Goal: Find specific page/section: Find specific page/section

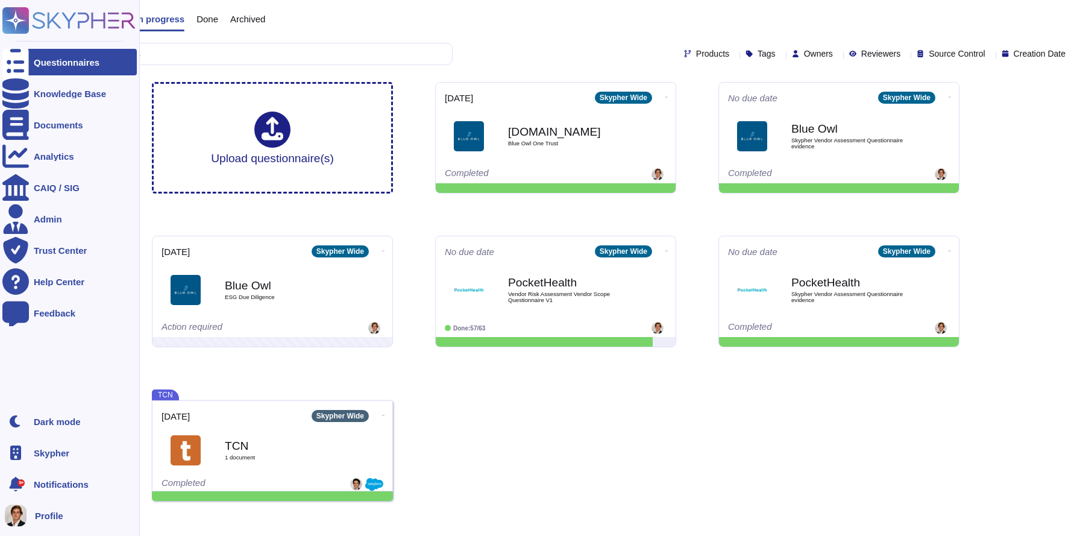
click at [44, 449] on span "Skypher" at bounding box center [52, 452] width 36 height 9
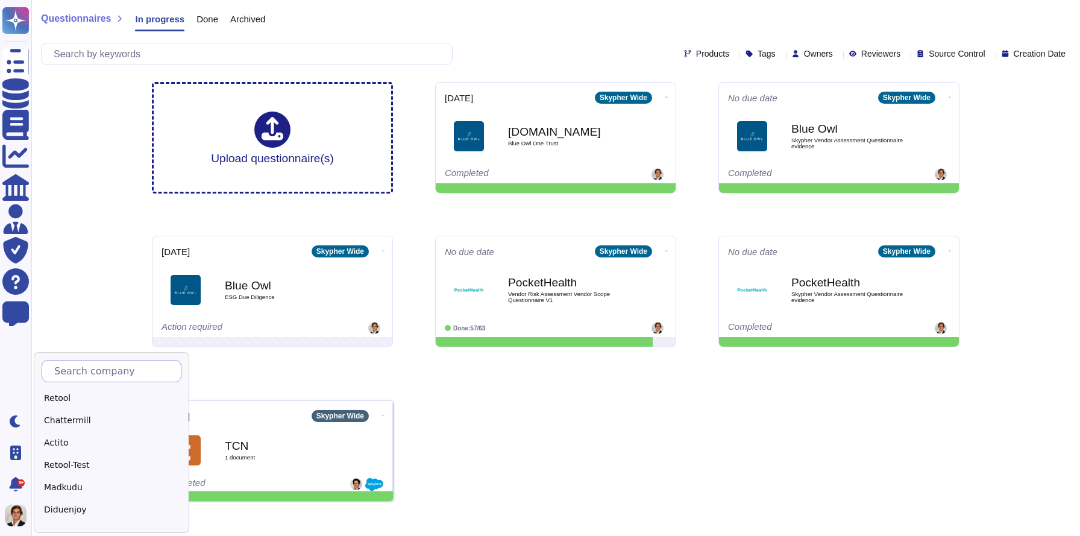
click at [133, 365] on input "text" at bounding box center [114, 370] width 133 height 21
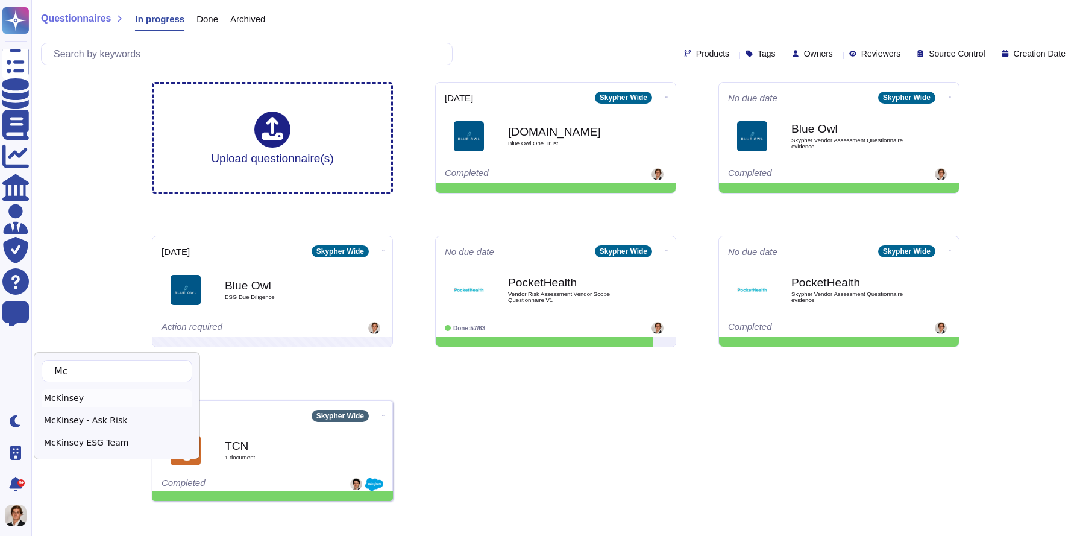
type input "Mc"
click at [103, 394] on div "McKinsey" at bounding box center [117, 397] width 151 height 17
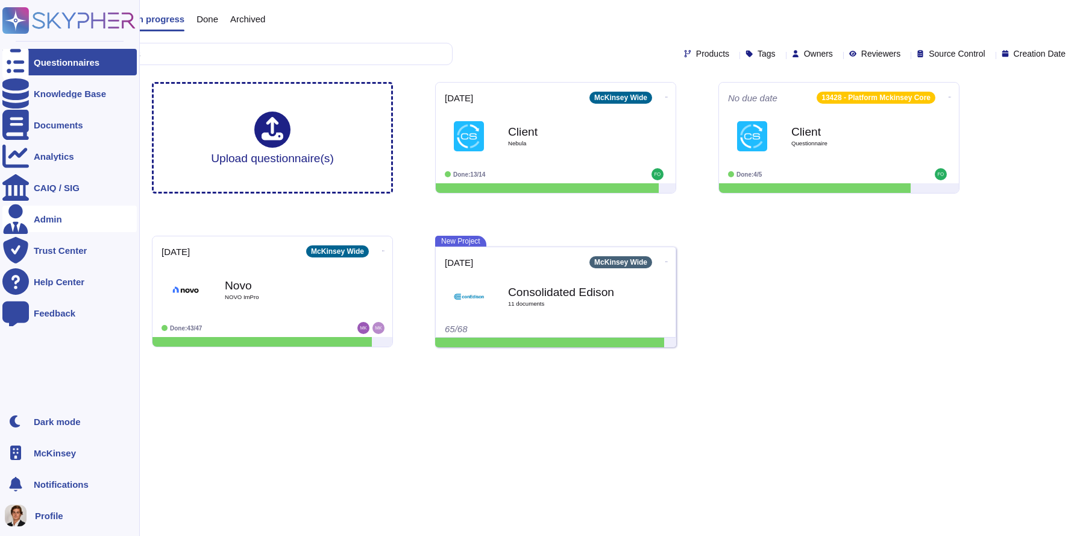
click at [57, 216] on div "Admin" at bounding box center [48, 219] width 28 height 9
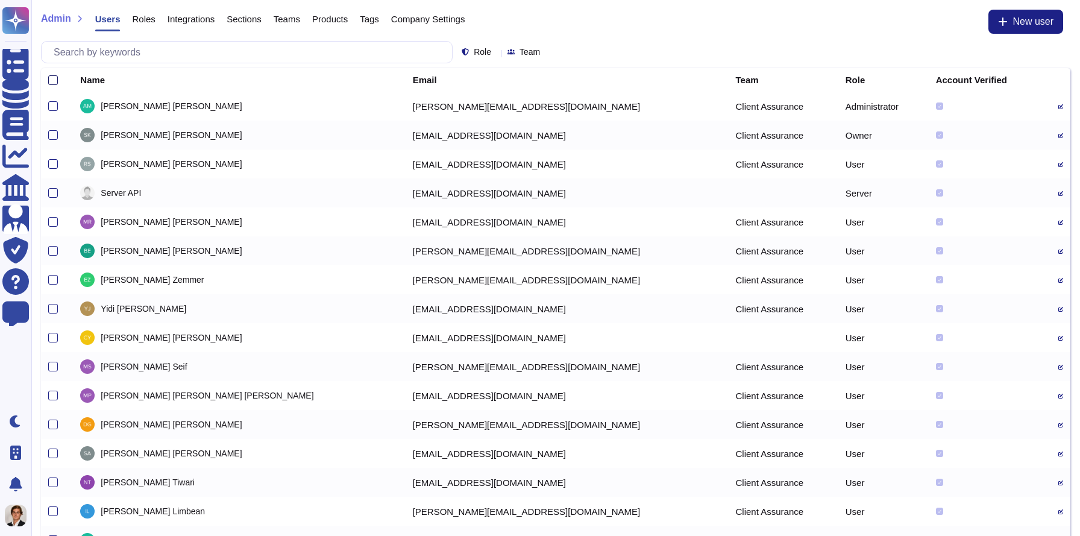
click at [49, 77] on div at bounding box center [53, 80] width 10 height 10
click at [0, 0] on input "checkbox" at bounding box center [0, 0] width 0 height 0
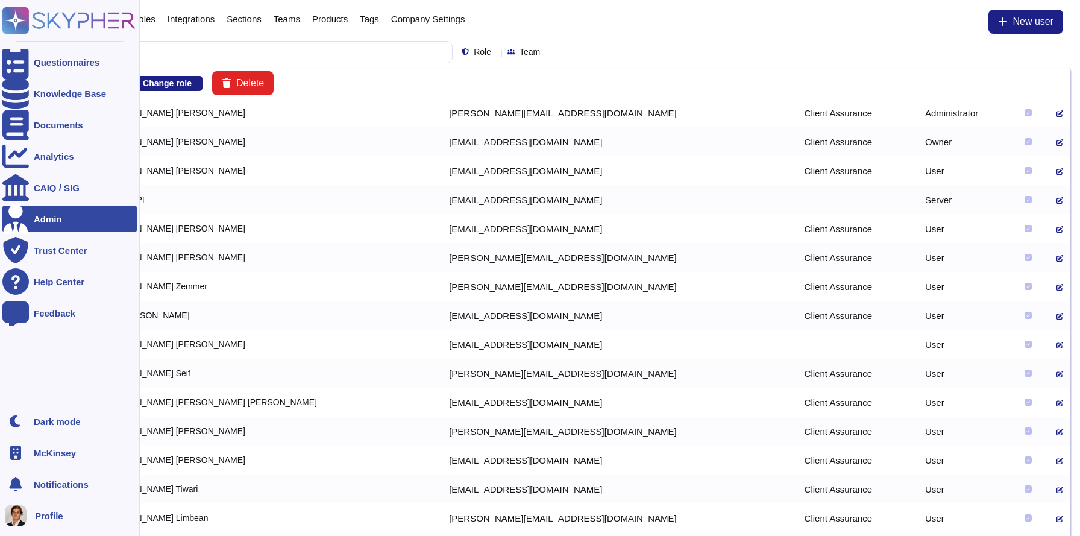
click at [11, 8] on rect at bounding box center [15, 20] width 27 height 27
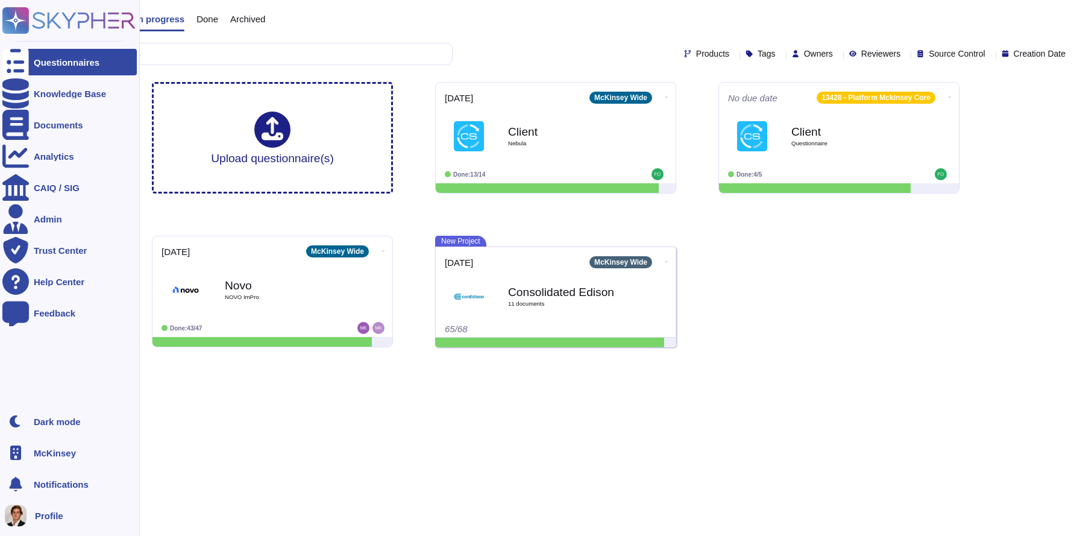
click at [45, 456] on span "McKinsey" at bounding box center [55, 452] width 42 height 9
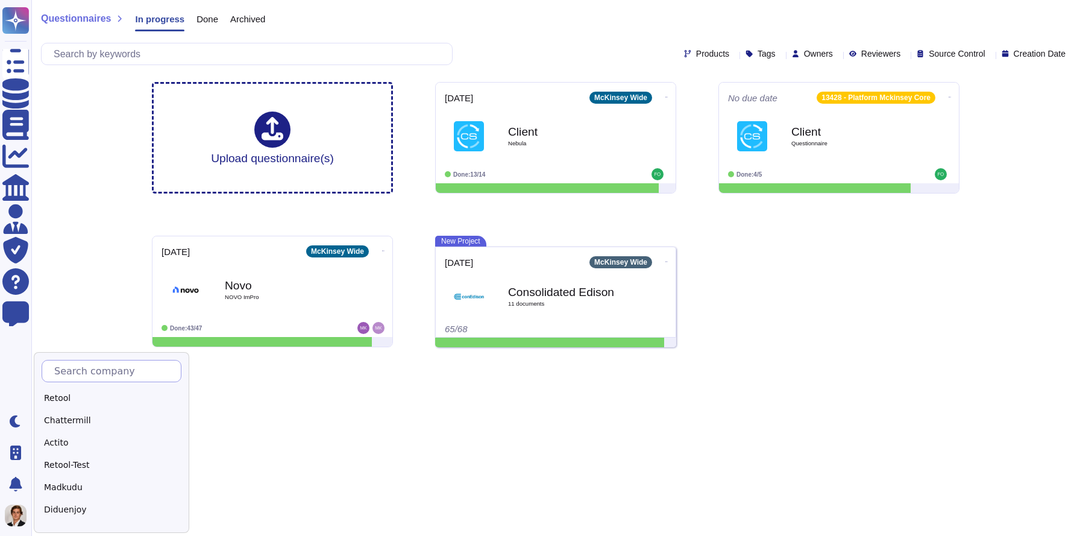
click at [105, 375] on input "text" at bounding box center [114, 370] width 133 height 21
type input "m"
type input "M"
type input "ES"
click at [79, 402] on div "McKinsey ESG Team" at bounding box center [117, 397] width 151 height 17
